Goal: Task Accomplishment & Management: Use online tool/utility

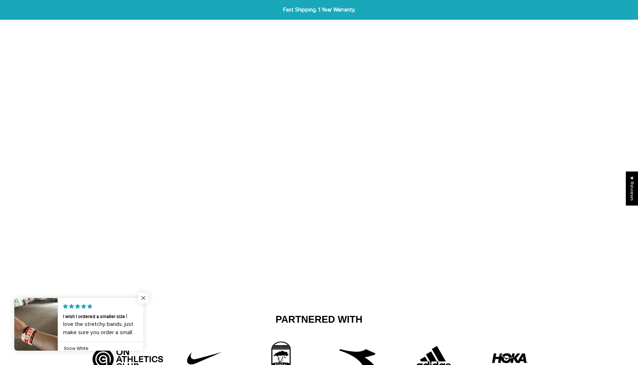
click at [142, 297] on span "Close popup widget" at bounding box center [143, 298] width 11 height 11
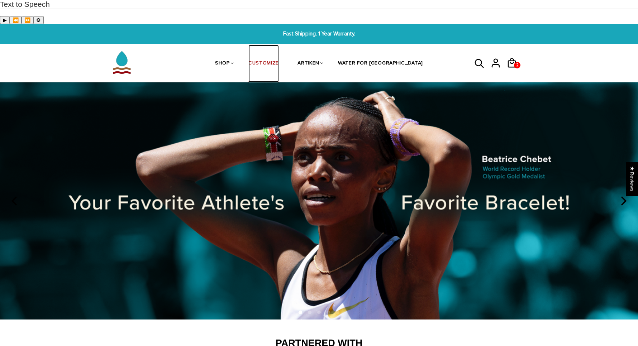
click at [279, 45] on link "CUSTOMIZE" at bounding box center [263, 64] width 30 height 38
